Goal: Transaction & Acquisition: Register for event/course

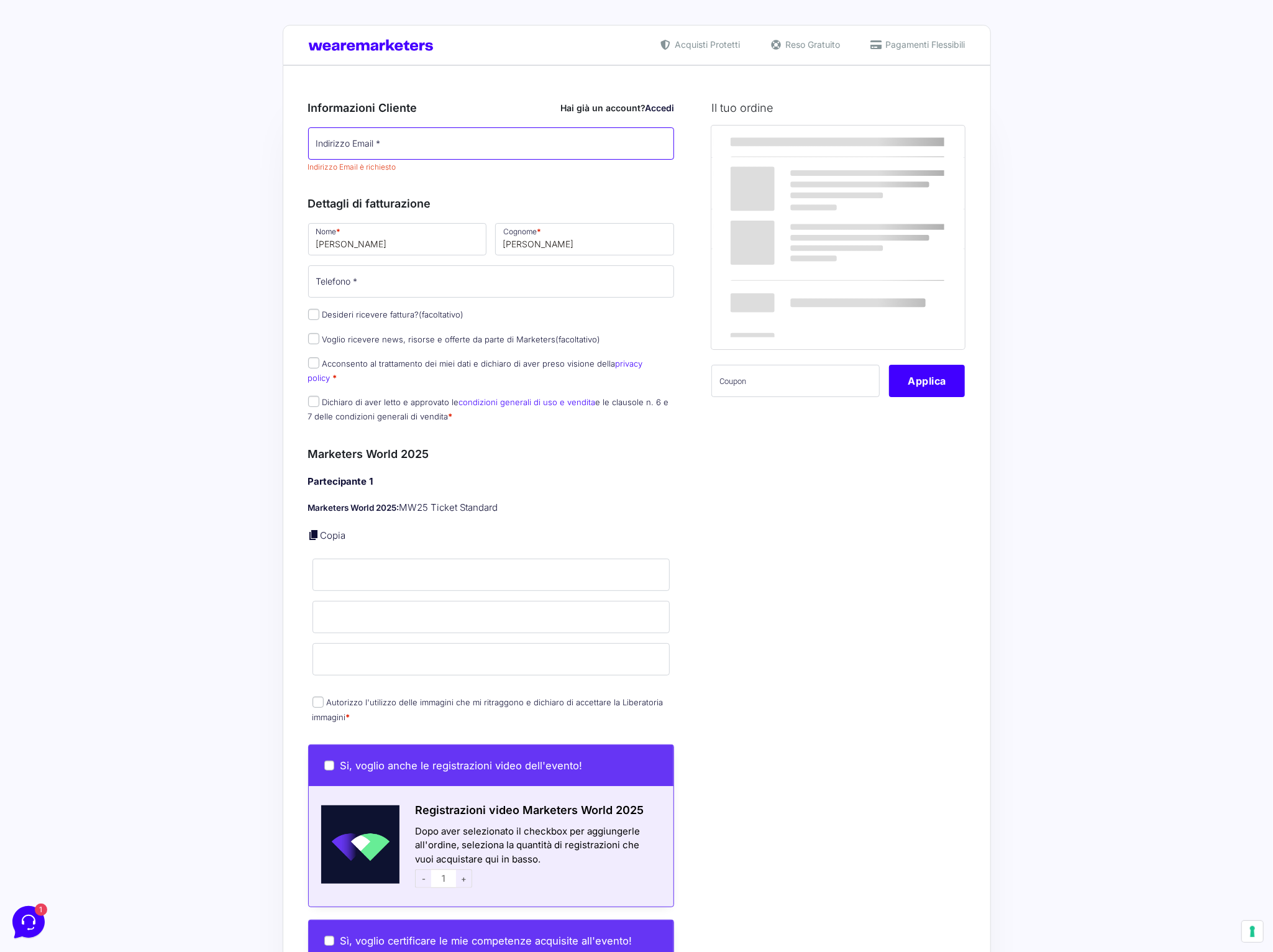
click at [355, 147] on input "Indirizzo Email *" at bounding box center [491, 144] width 366 height 32
type input "[PERSON_NAME][EMAIL_ADDRESS][DOMAIN_NAME]"
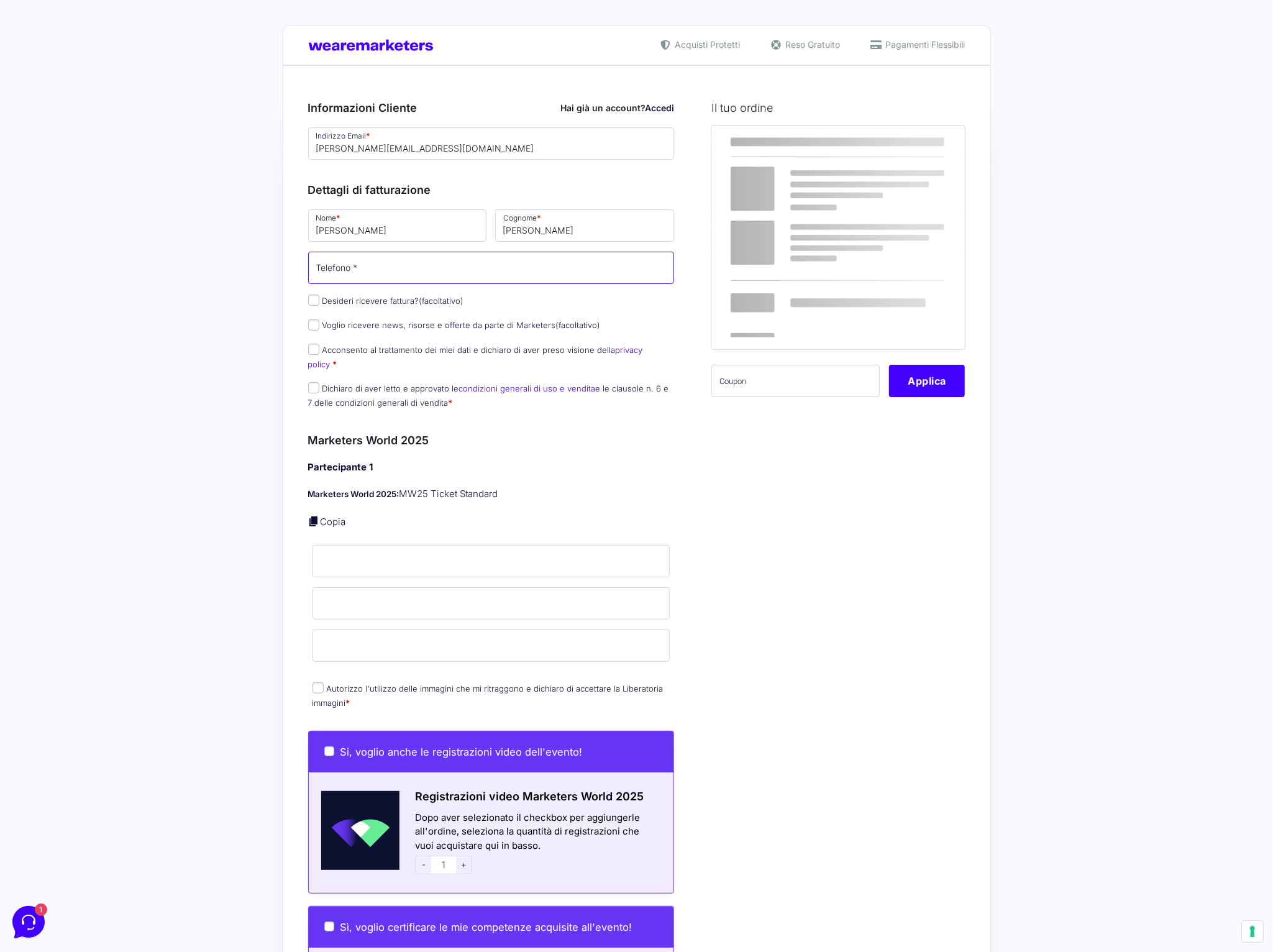
click at [404, 278] on input "Telefono *" at bounding box center [491, 267] width 366 height 32
type input "[PHONE_NUMBER]"
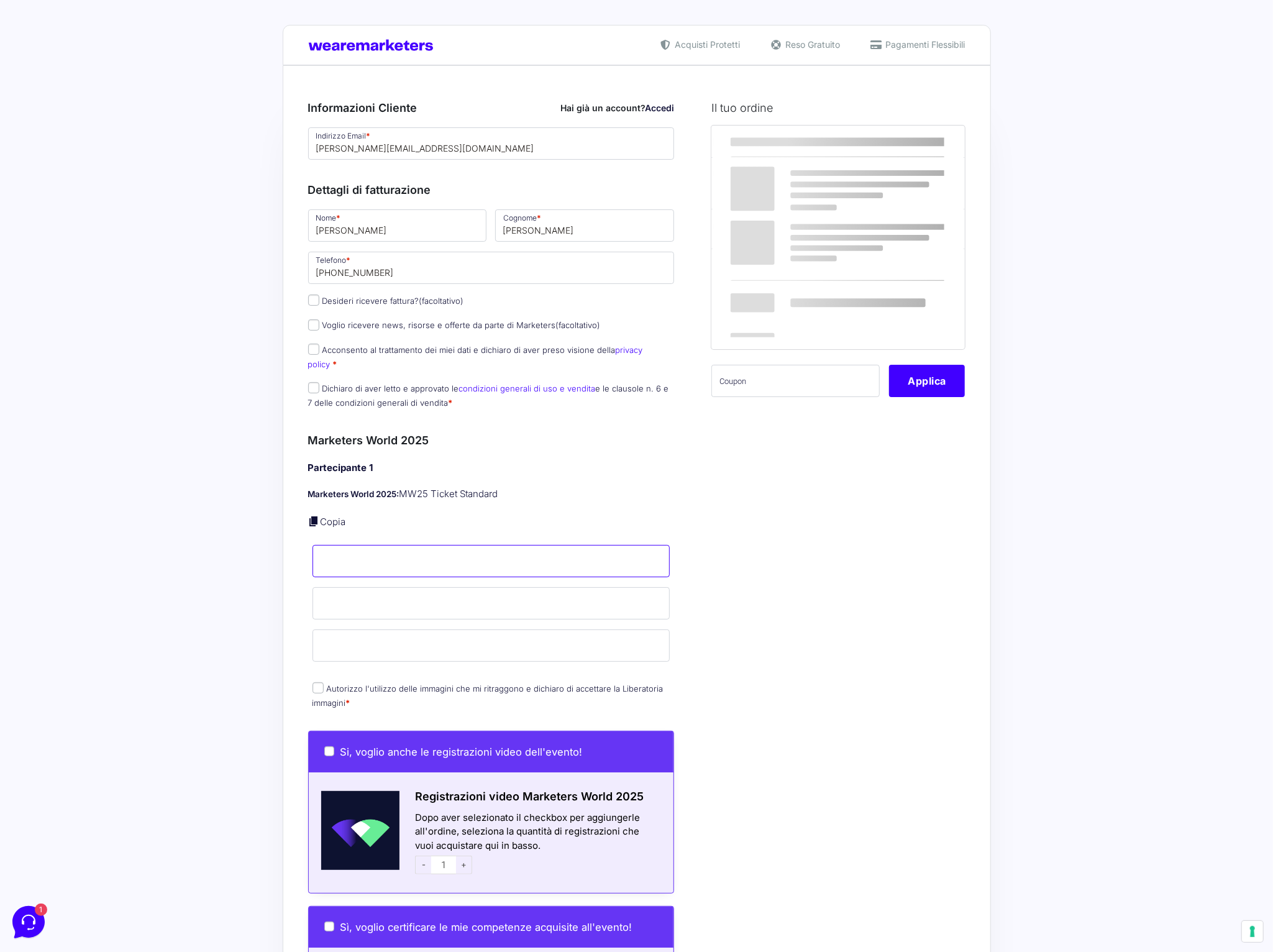
click at [375, 545] on input "Nome *" at bounding box center [491, 561] width 358 height 32
type input "[PERSON_NAME]"
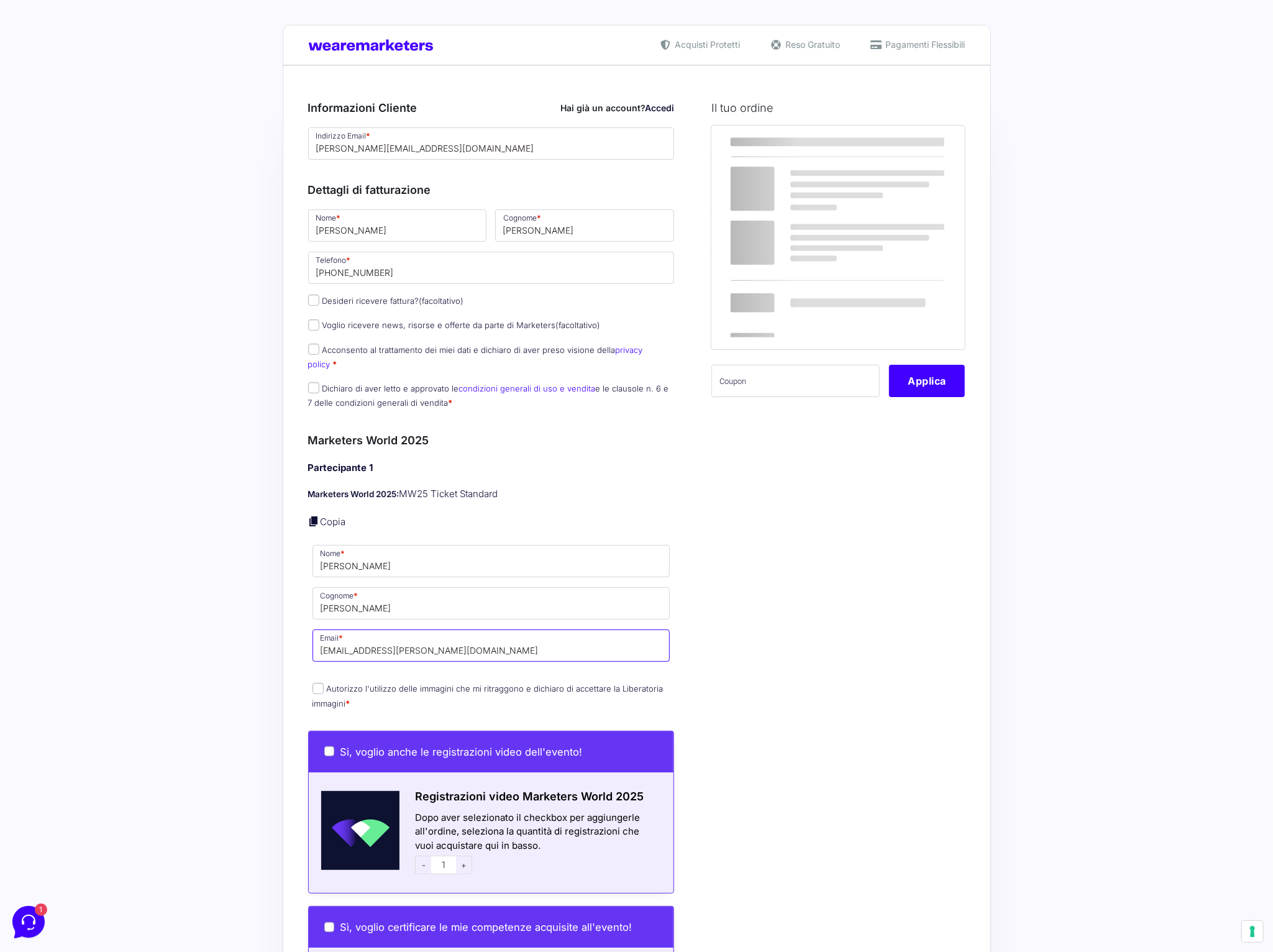
click at [478, 638] on input "[EMAIL_ADDRESS][PERSON_NAME][DOMAIN_NAME]" at bounding box center [491, 646] width 358 height 32
type input "[PERSON_NAME][EMAIL_ADDRESS][DOMAIN_NAME]"
click at [811, 640] on div "Il tuo ordine Prodotto Subtotale Marketers World 2025 - MW25 Ticket Standard × …" at bounding box center [833, 802] width 262 height 1433
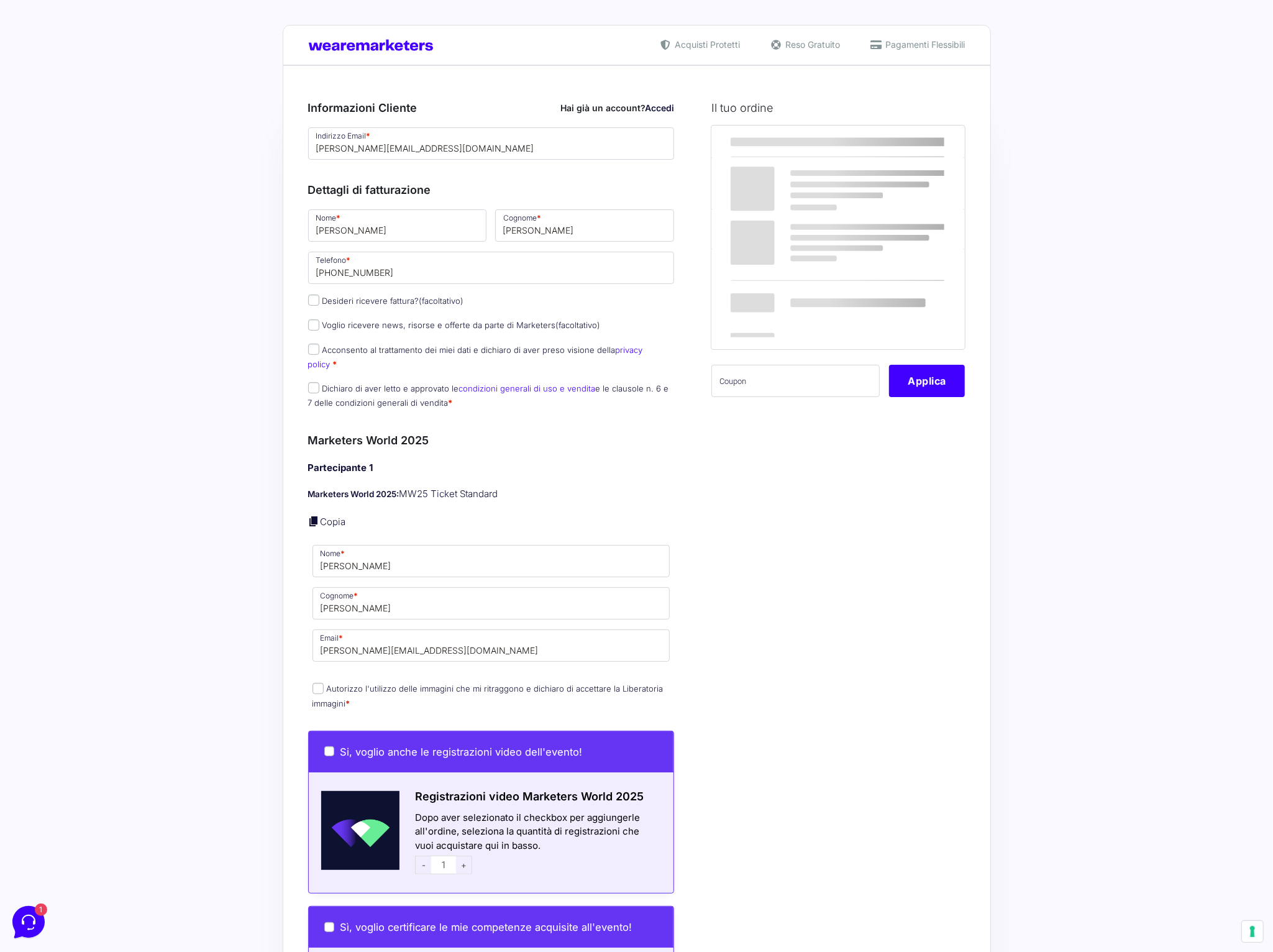
click at [359, 684] on label "Autorizzo l'utilizzo delle immagini che mi ritraggono e dichiaro di accettare l…" at bounding box center [488, 696] width 351 height 24
click at [323, 683] on input "Autorizzo l'utilizzo delle immagini che mi ritraggono e dichiaro di accettare l…" at bounding box center [317, 688] width 11 height 11
checkbox input "true"
